Goal: Find specific page/section: Find specific page/section

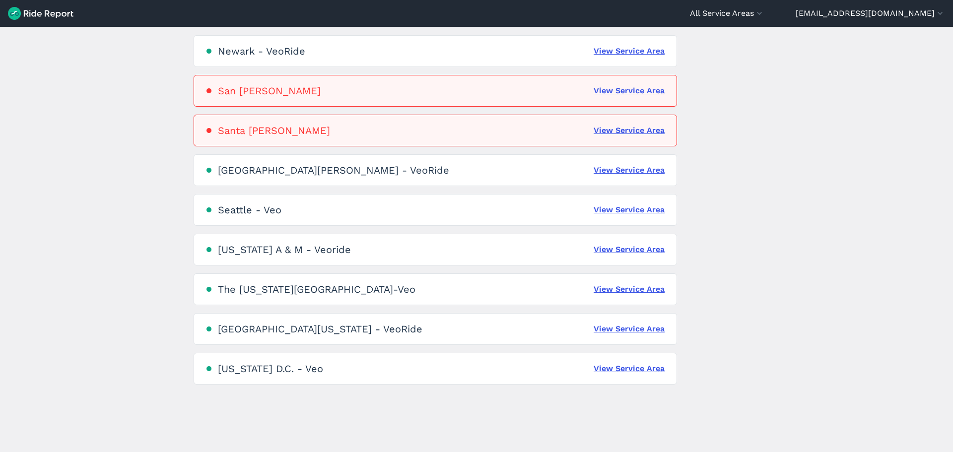
scroll to position [595, 0]
click at [290, 295] on div "The [US_STATE][GEOGRAPHIC_DATA]-Veo" at bounding box center [316, 289] width 197 height 12
click at [646, 295] on link "View Service Area" at bounding box center [628, 289] width 71 height 12
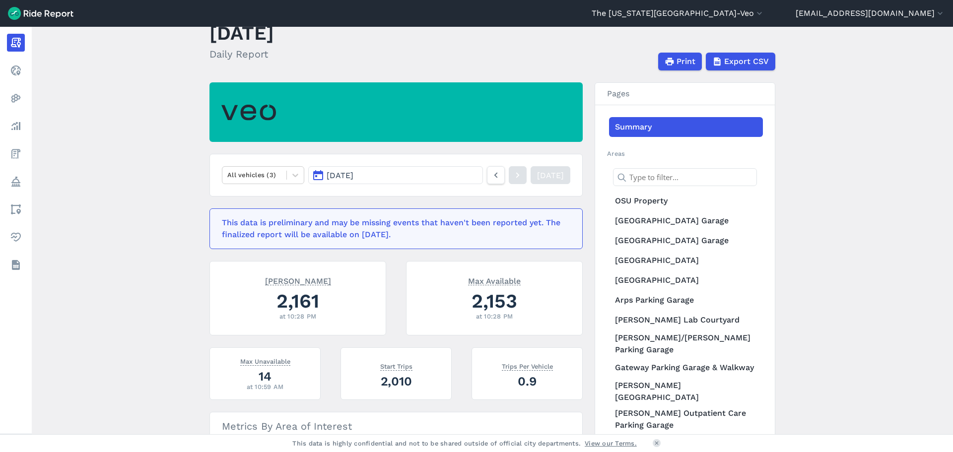
scroll to position [50, 0]
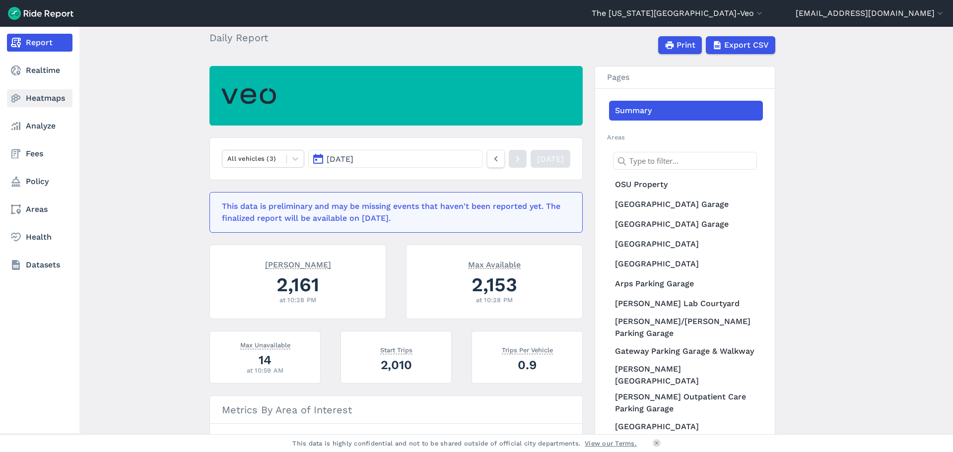
click at [43, 103] on link "Heatmaps" at bounding box center [39, 98] width 65 height 18
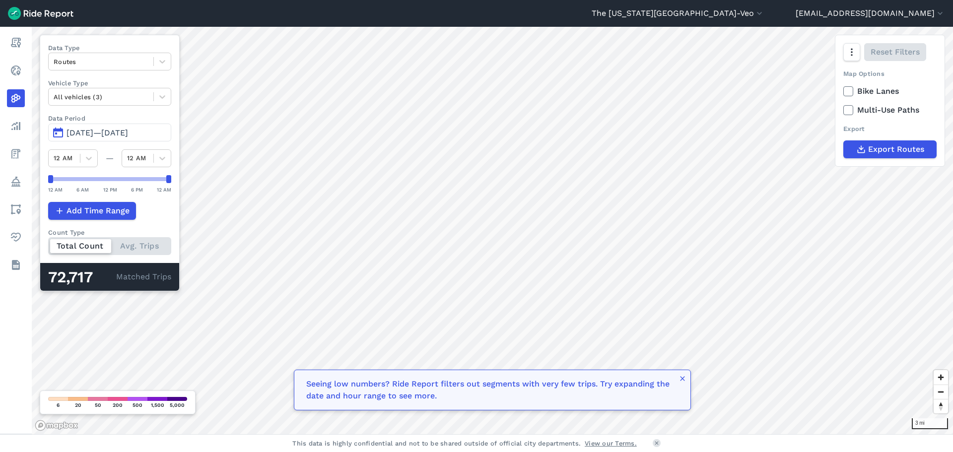
click at [64, 137] on button "[DATE]—[DATE]" at bounding box center [109, 133] width 123 height 18
click at [166, 102] on icon at bounding box center [162, 97] width 10 height 10
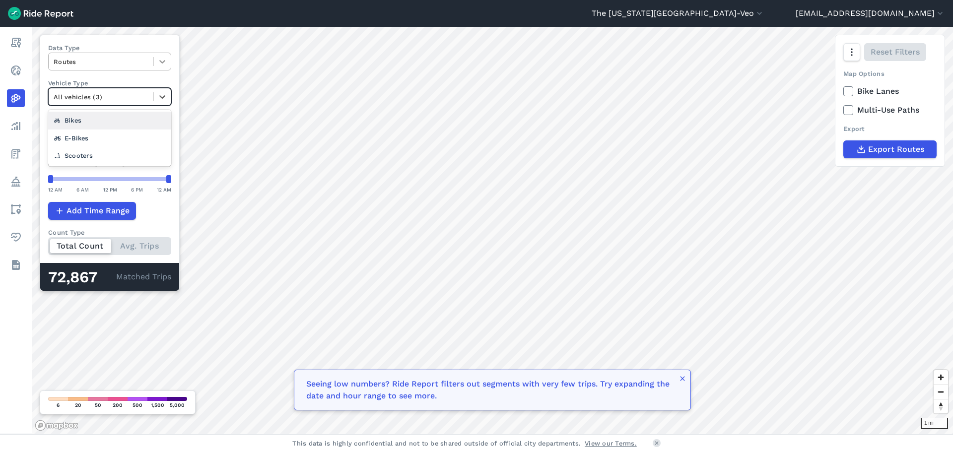
click at [161, 70] on div at bounding box center [162, 61] width 17 height 17
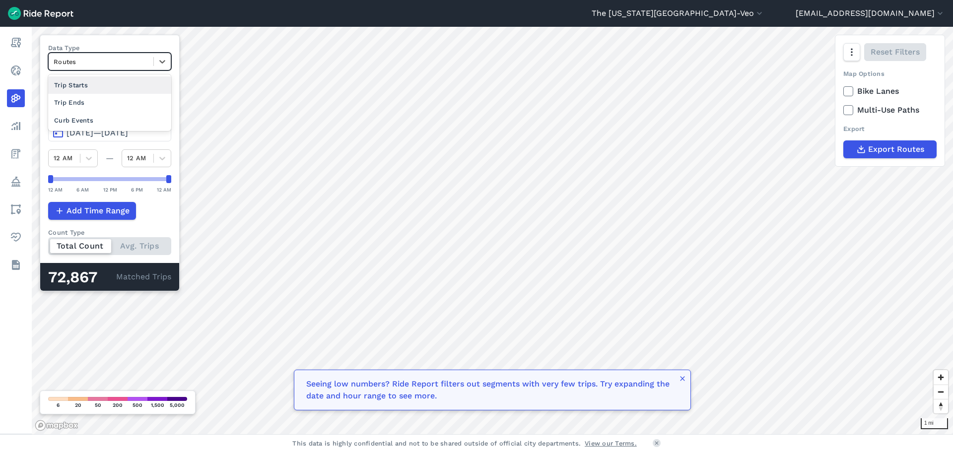
click at [104, 47] on div "Data Type option Trip Starts focused, 1 of 4. 3 results available. Use Up and D…" at bounding box center [110, 163] width 140 height 257
click at [931, 19] on button "[EMAIL_ADDRESS][DOMAIN_NAME]" at bounding box center [869, 13] width 149 height 12
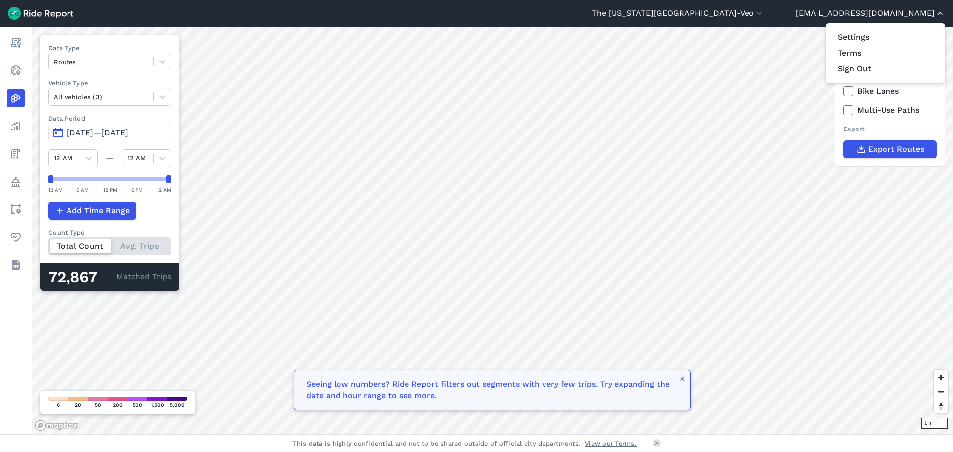
click at [931, 20] on div at bounding box center [476, 226] width 953 height 452
click at [764, 15] on icon "button" at bounding box center [759, 13] width 10 height 10
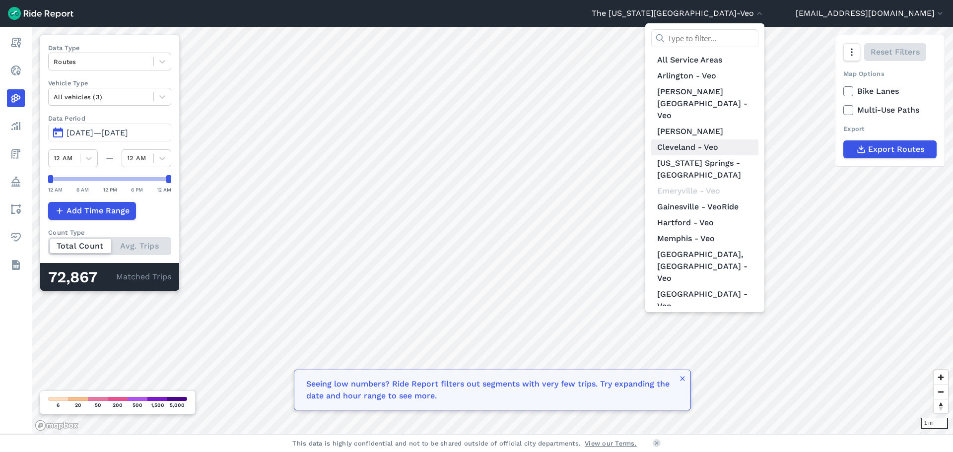
click at [758, 139] on link "Cleveland - Veo" at bounding box center [704, 147] width 107 height 16
